Goal: Navigation & Orientation: Find specific page/section

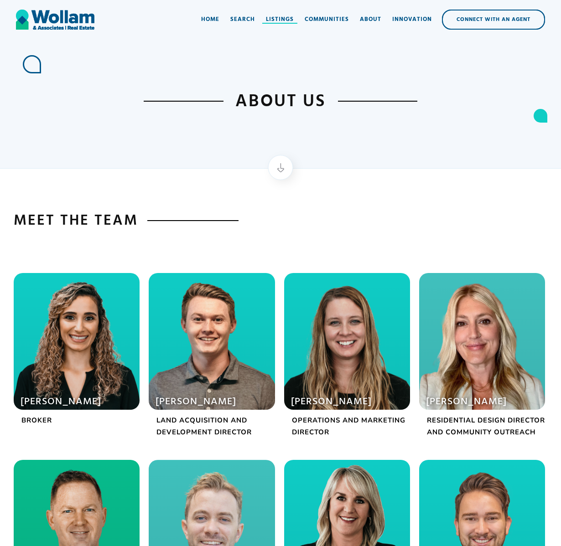
click at [280, 20] on div "Listings" at bounding box center [280, 19] width 28 height 9
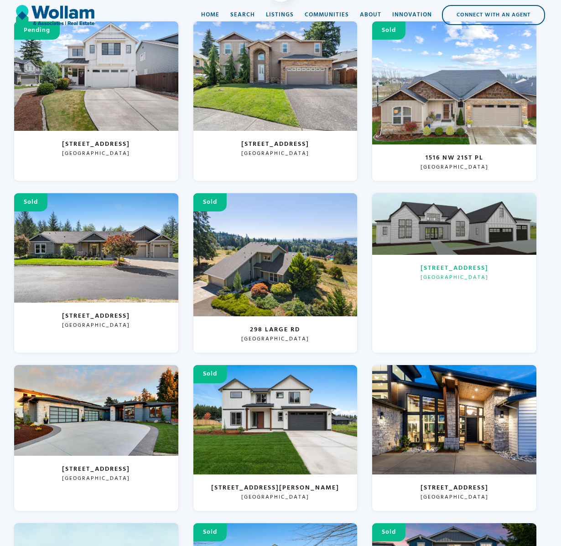
scroll to position [189, 0]
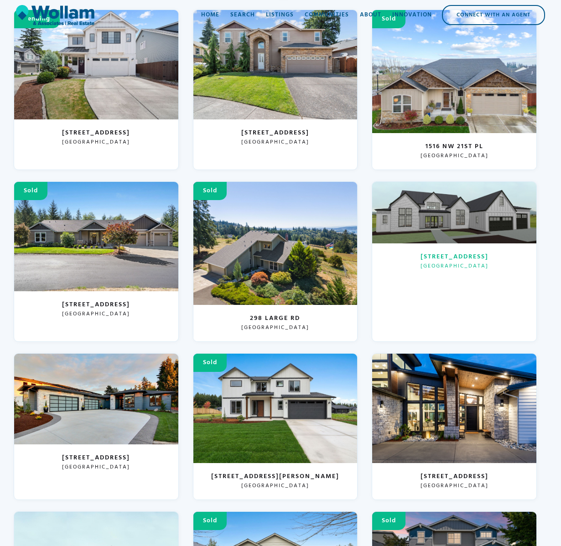
click at [448, 223] on div at bounding box center [454, 213] width 164 height 62
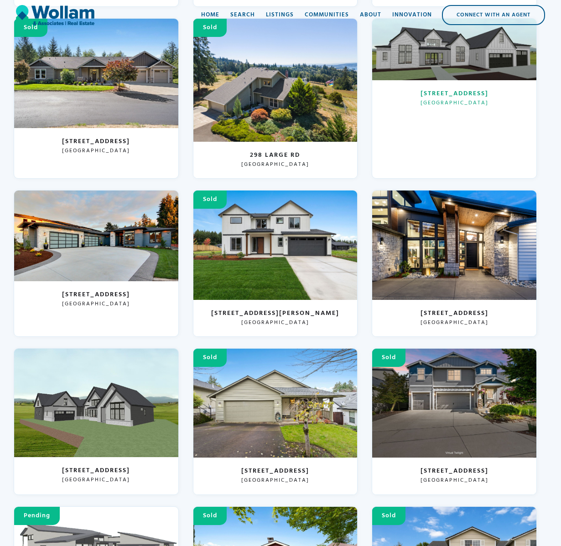
scroll to position [417, 0]
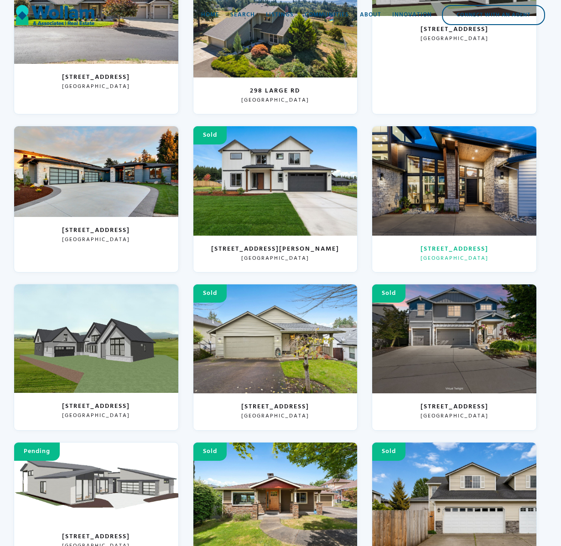
click at [451, 172] on div at bounding box center [454, 180] width 164 height 109
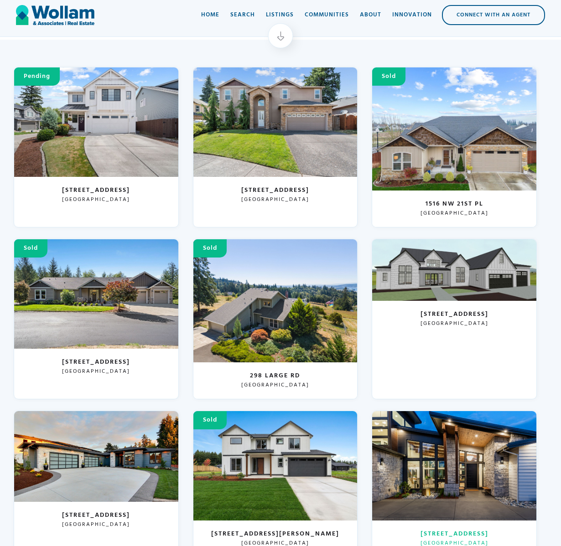
scroll to position [66, 0]
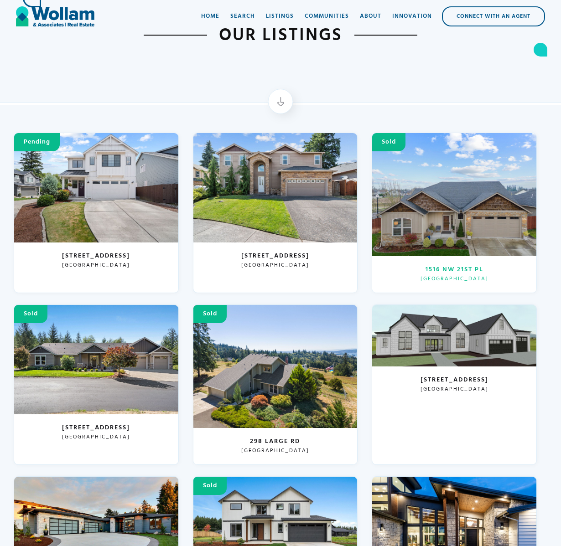
click at [484, 187] on div at bounding box center [454, 194] width 164 height 123
